Goal: Submit feedback/report problem

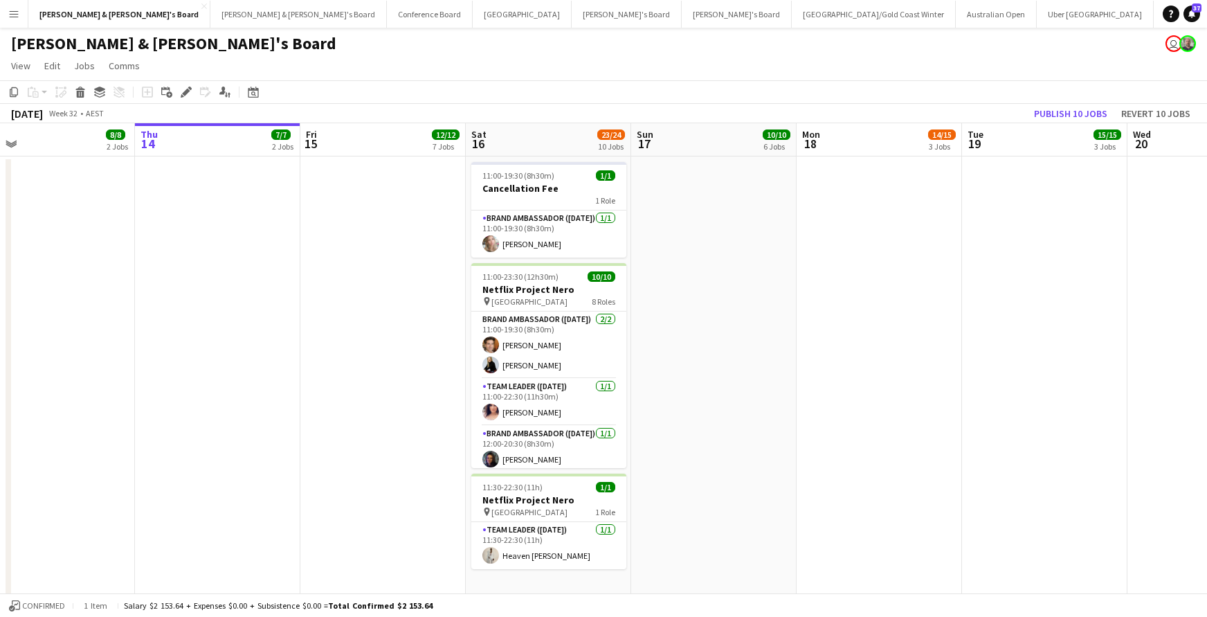
scroll to position [0, 361]
